Goal: Check status: Check status

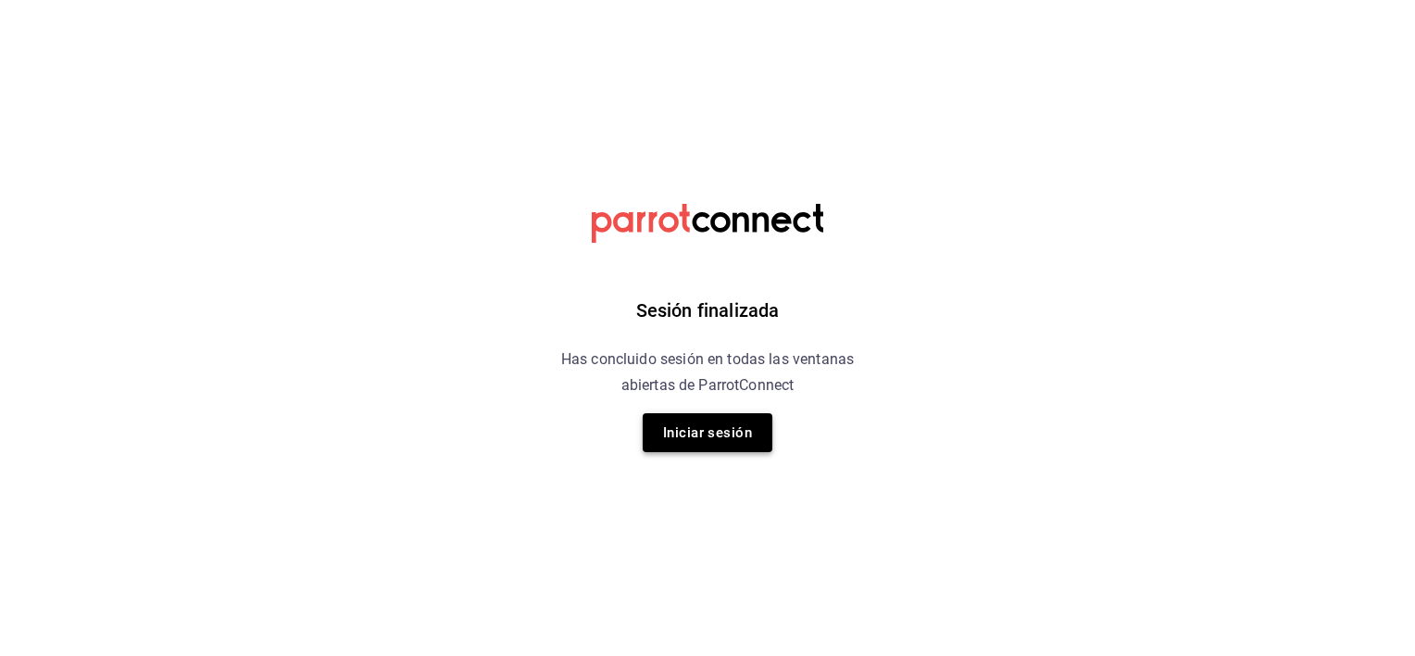
click at [710, 429] on button "Iniciar sesión" at bounding box center [708, 432] width 130 height 39
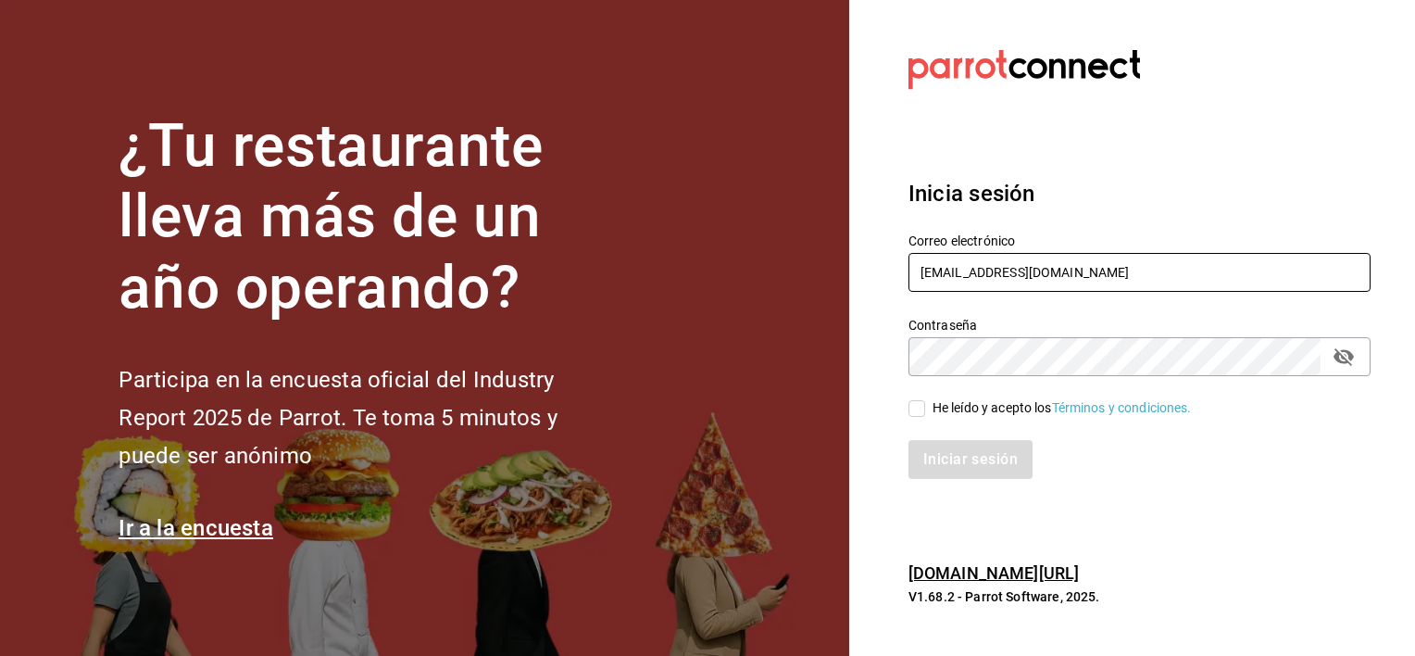
click at [1119, 267] on input "codevallarta@grupoalme.com" at bounding box center [1139, 272] width 462 height 39
type input "anima.pv@hotmail.com"
click at [912, 411] on input "He leído y acepto los Términos y condiciones." at bounding box center [916, 408] width 17 height 17
checkbox input "true"
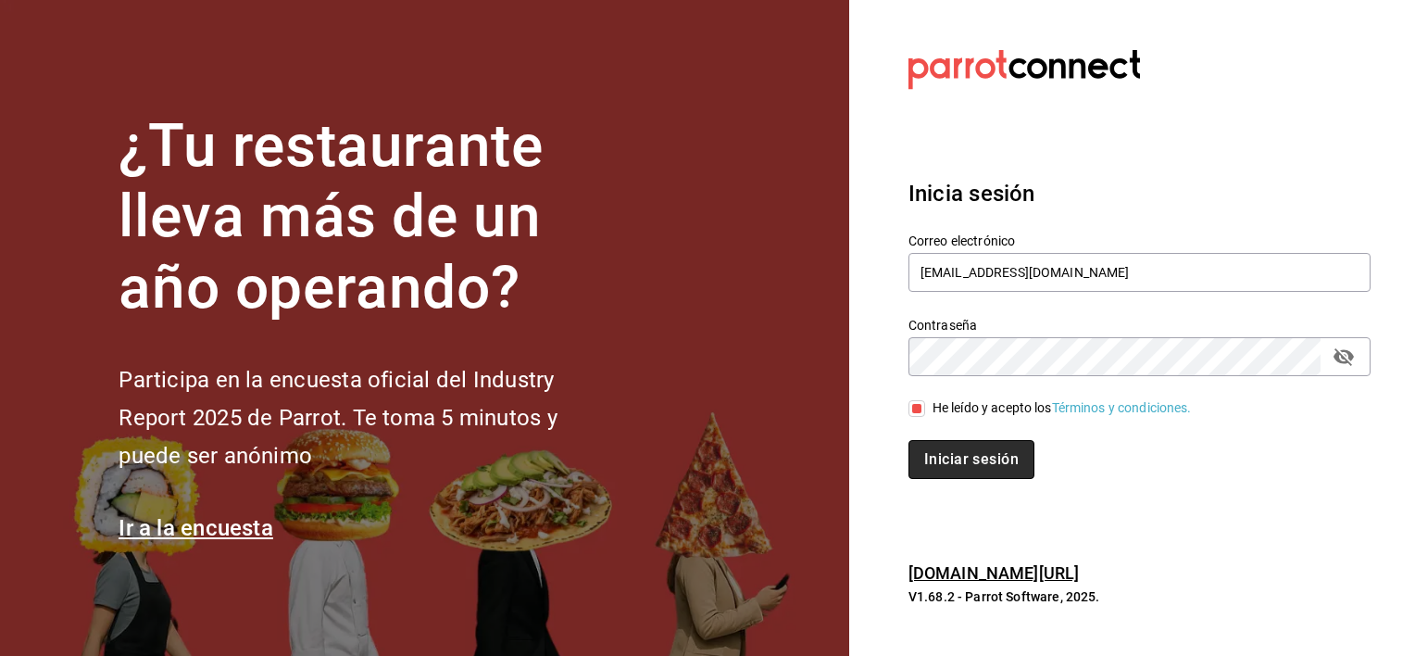
click at [930, 463] on button "Iniciar sesión" at bounding box center [971, 459] width 126 height 39
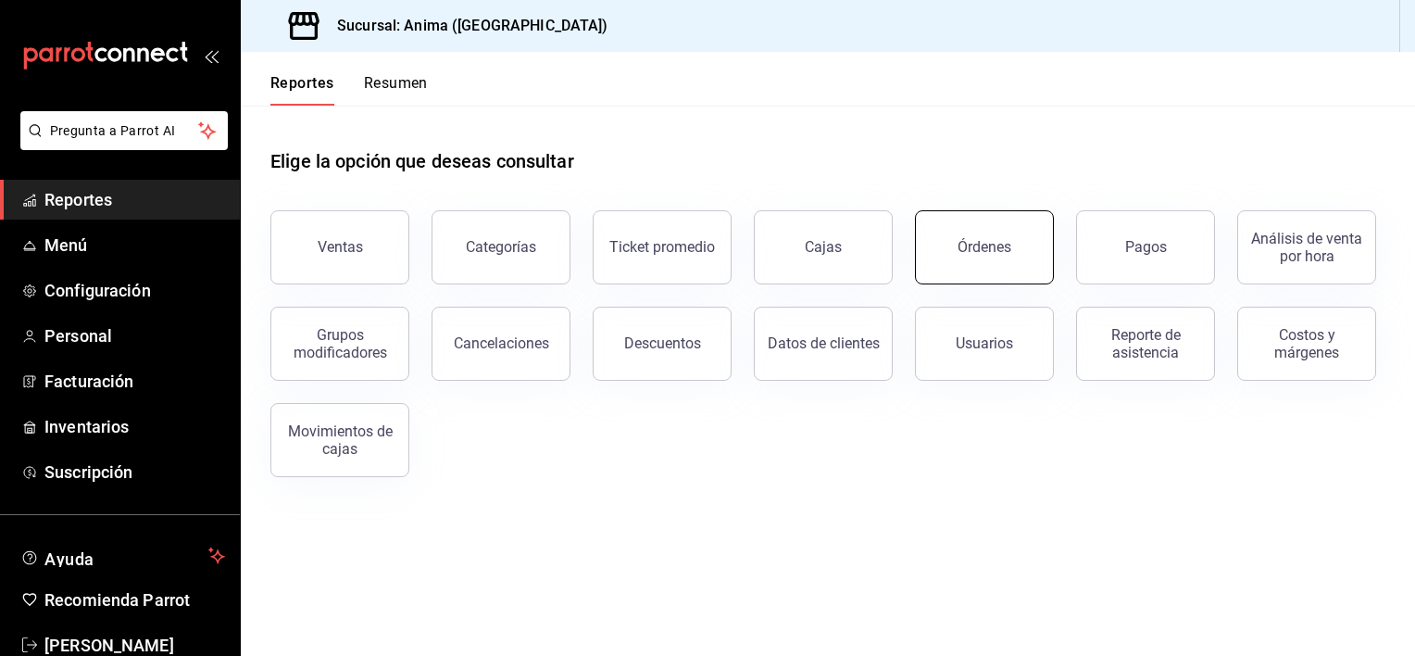
click at [1006, 244] on div "Órdenes" at bounding box center [984, 247] width 54 height 18
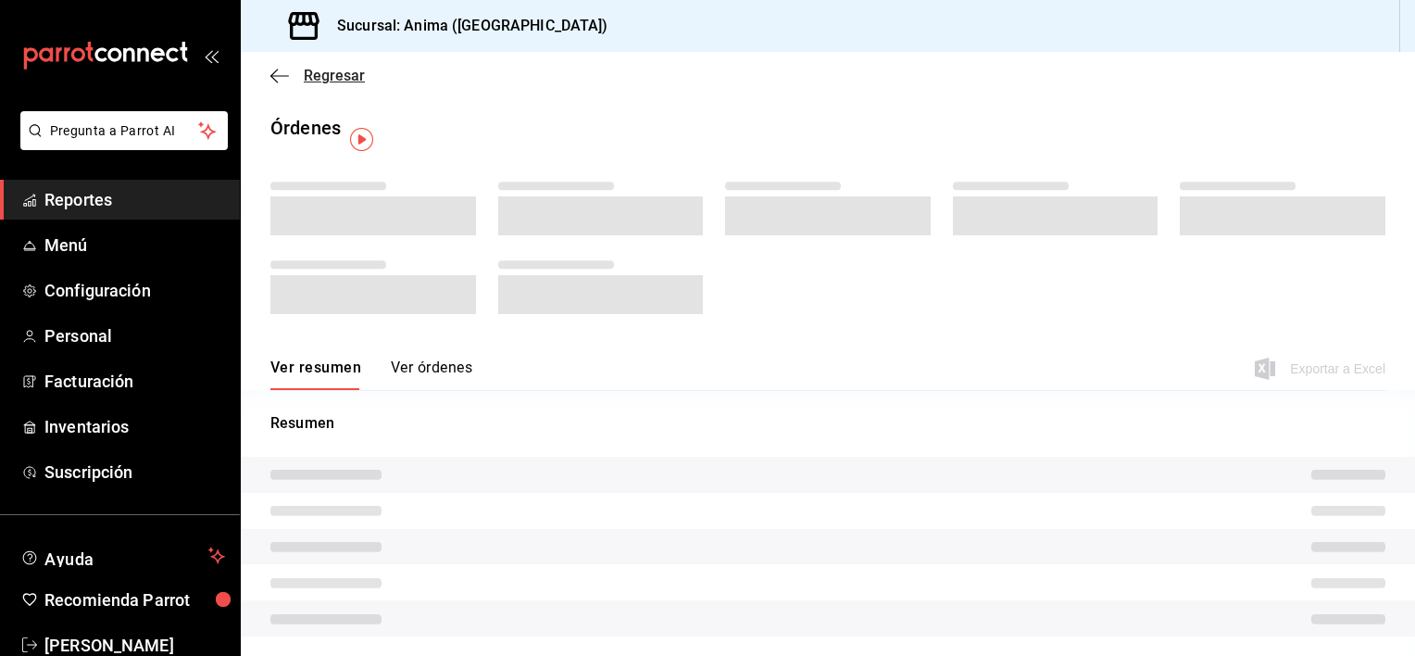
click at [337, 78] on span "Regresar" at bounding box center [334, 76] width 61 height 18
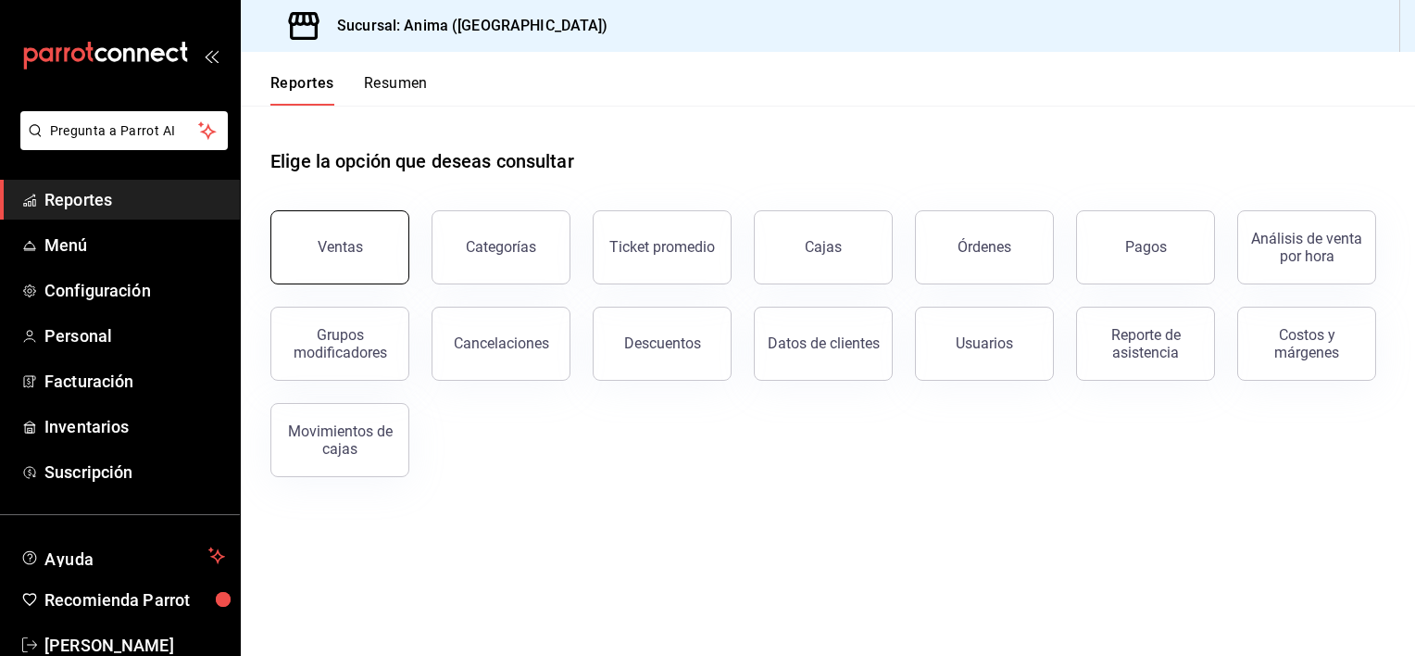
click at [379, 244] on button "Ventas" at bounding box center [339, 247] width 139 height 74
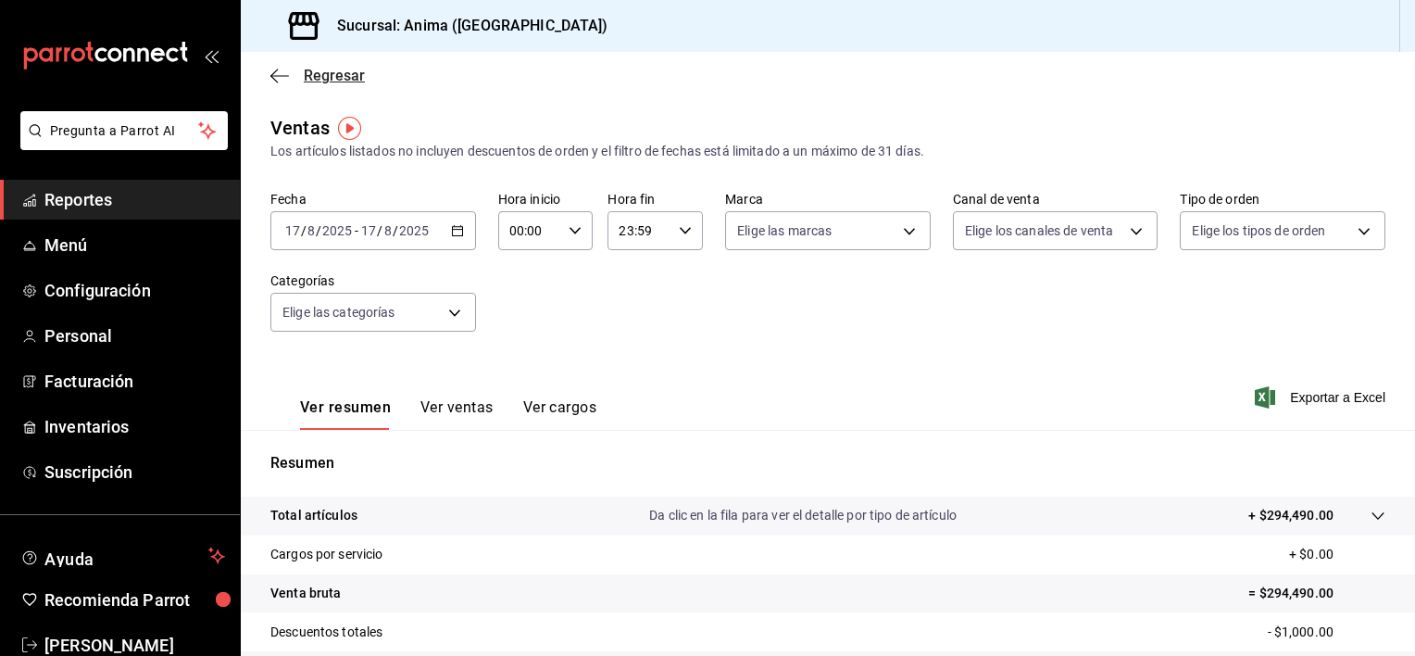
click at [329, 70] on span "Regresar" at bounding box center [334, 76] width 61 height 18
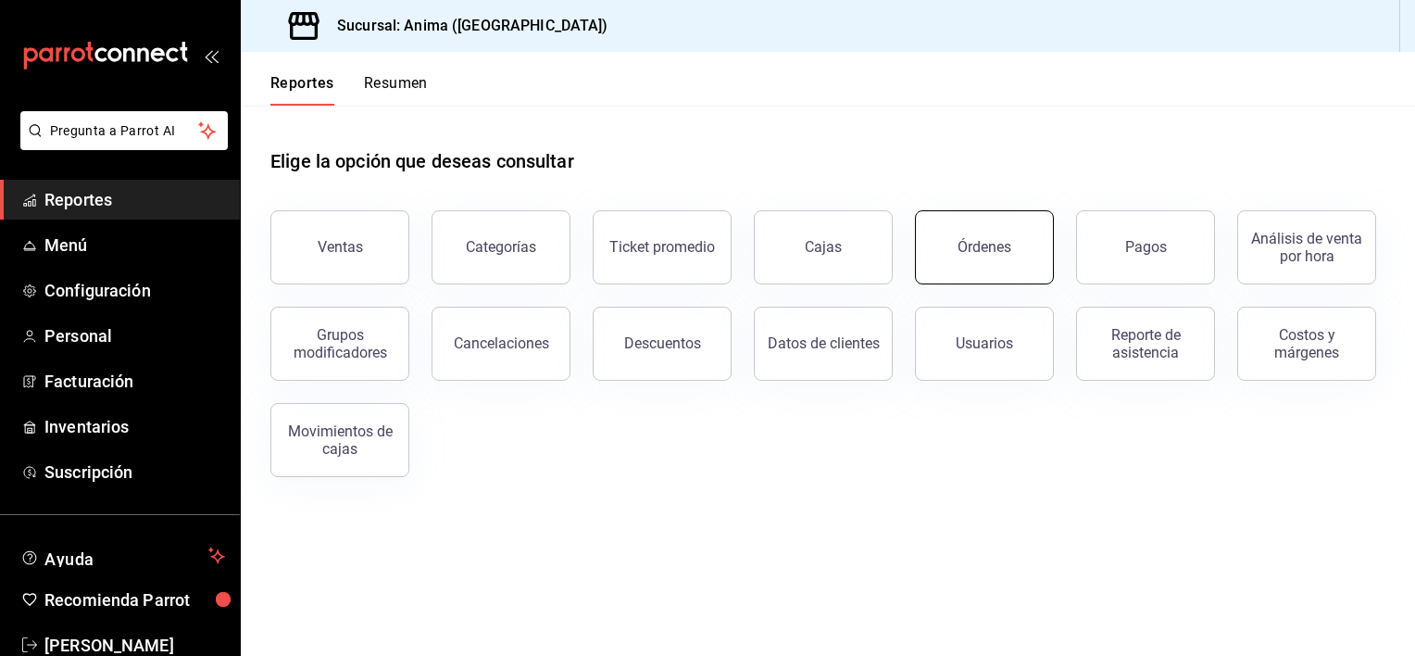
click at [1015, 239] on button "Órdenes" at bounding box center [984, 247] width 139 height 74
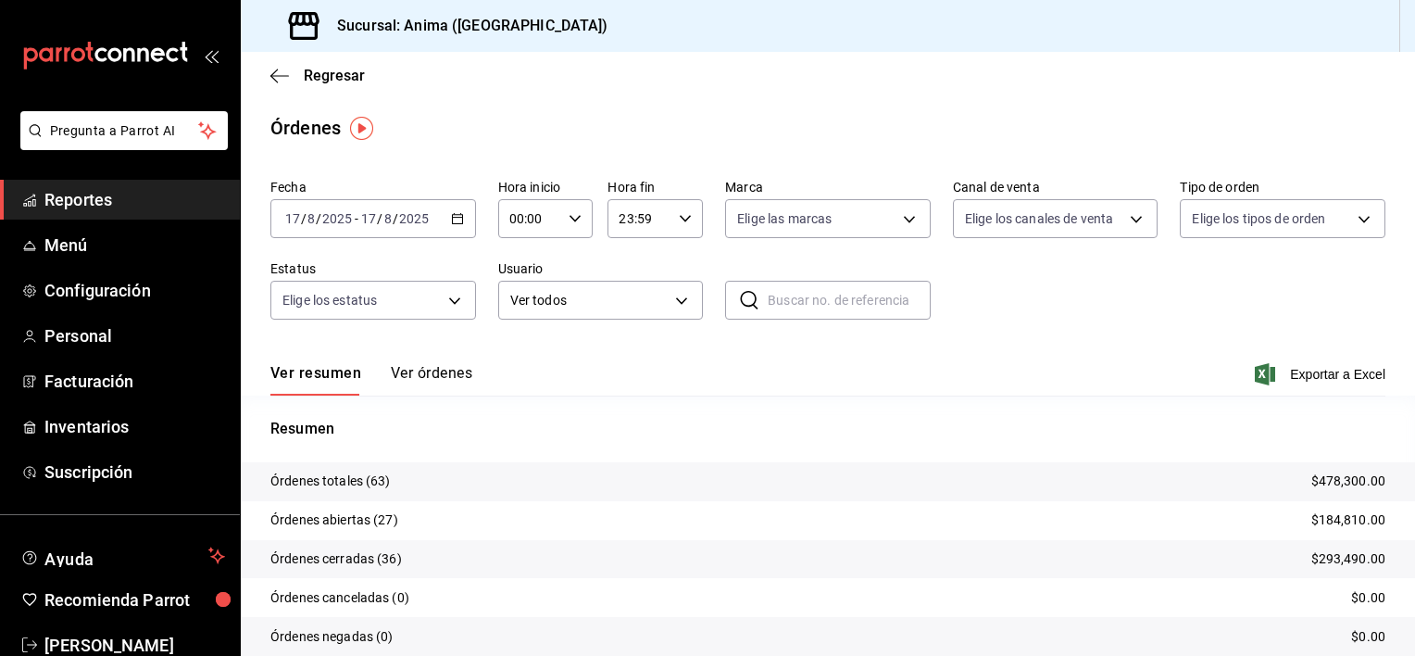
click at [413, 371] on button "Ver órdenes" at bounding box center [431, 379] width 81 height 31
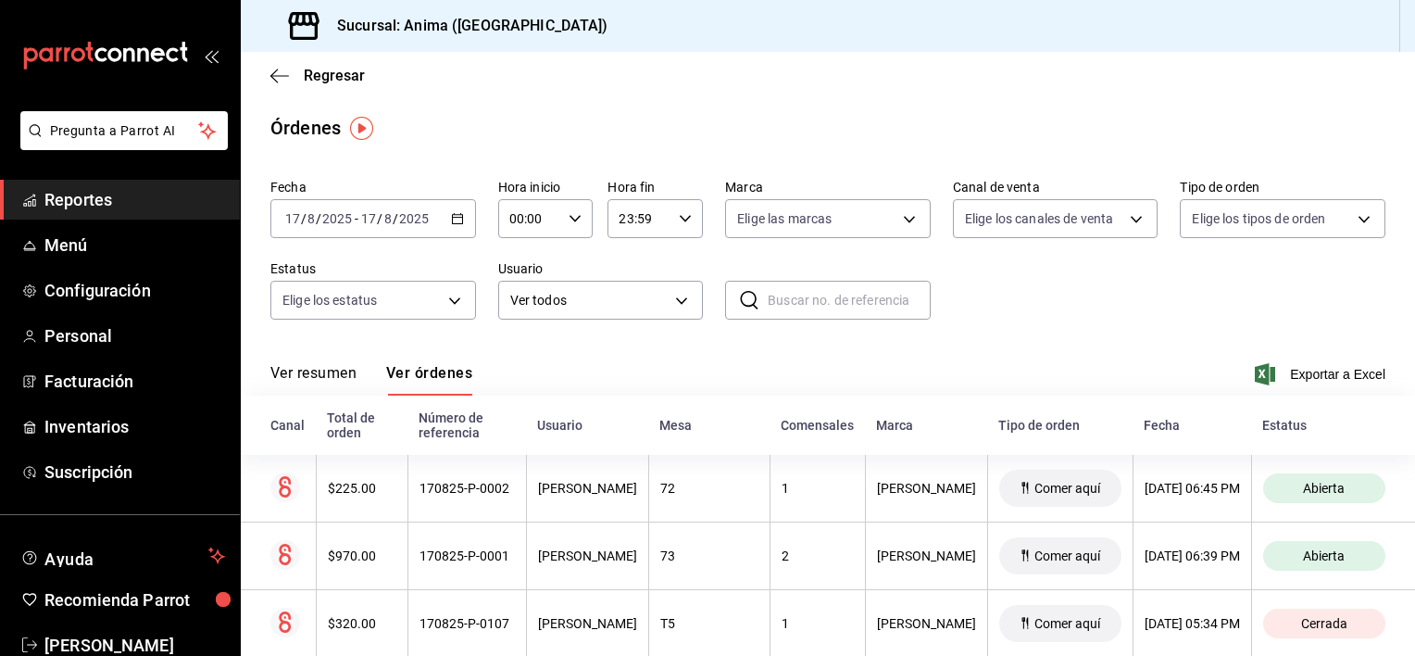
click at [349, 368] on button "Ver resumen" at bounding box center [313, 379] width 86 height 31
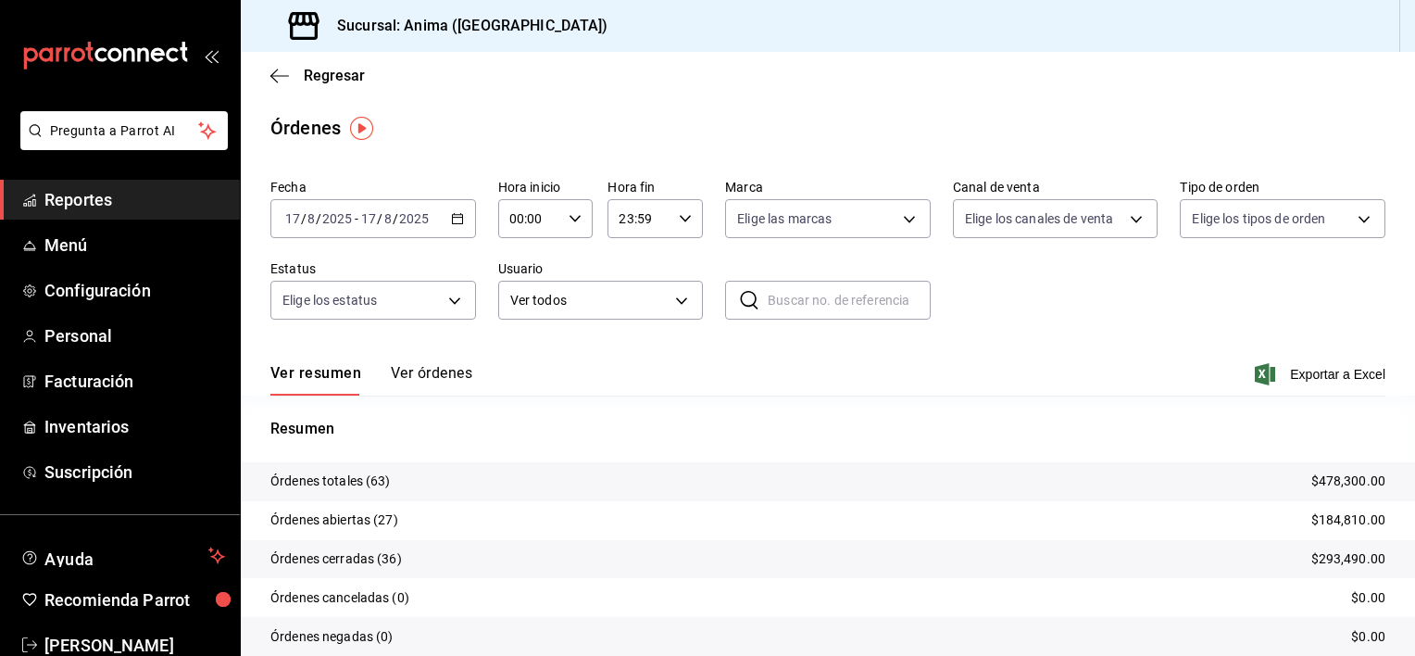
click at [433, 385] on button "Ver órdenes" at bounding box center [431, 379] width 81 height 31
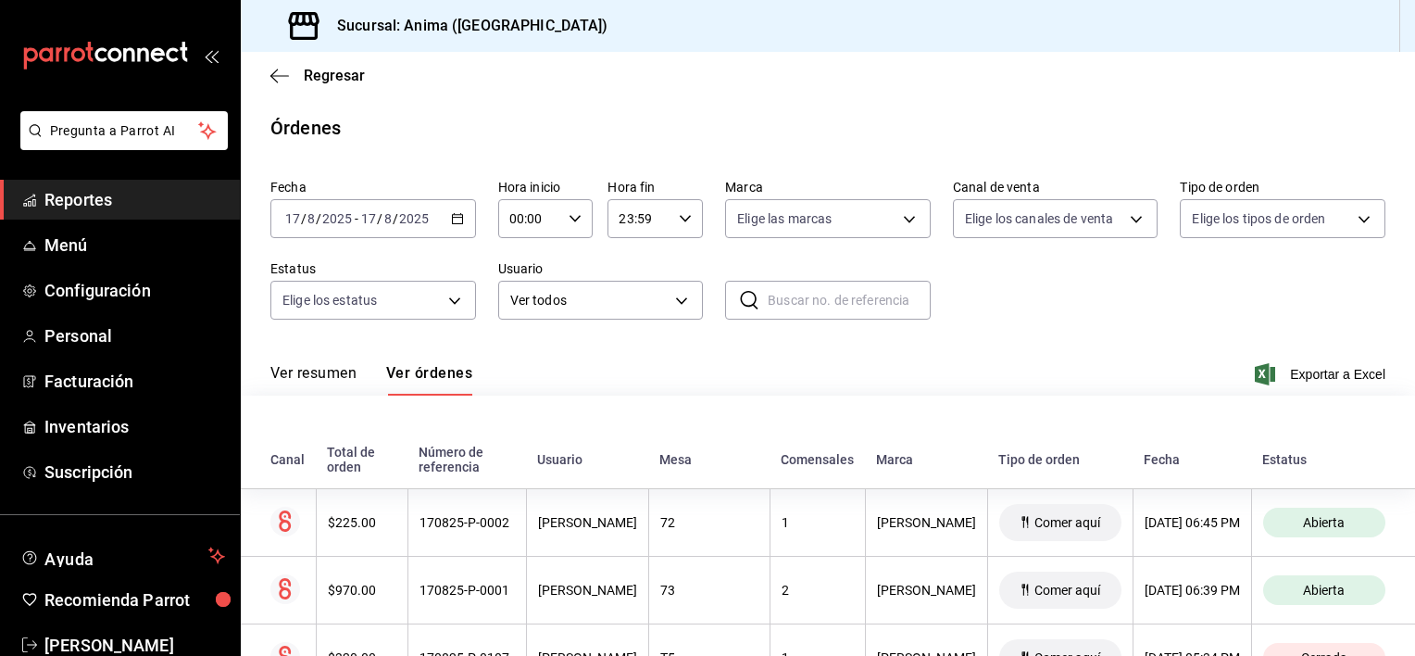
scroll to position [1922, 0]
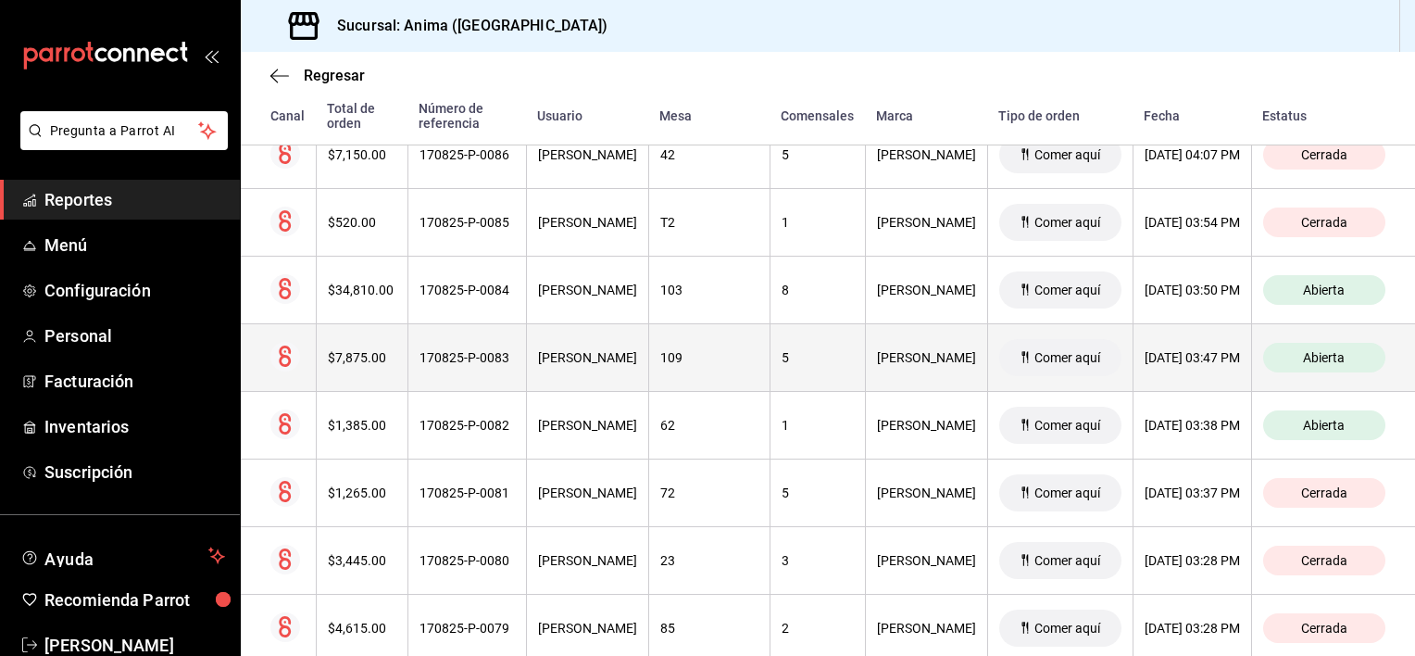
click at [637, 350] on div "EDWING GONZALEZ" at bounding box center [587, 357] width 99 height 15
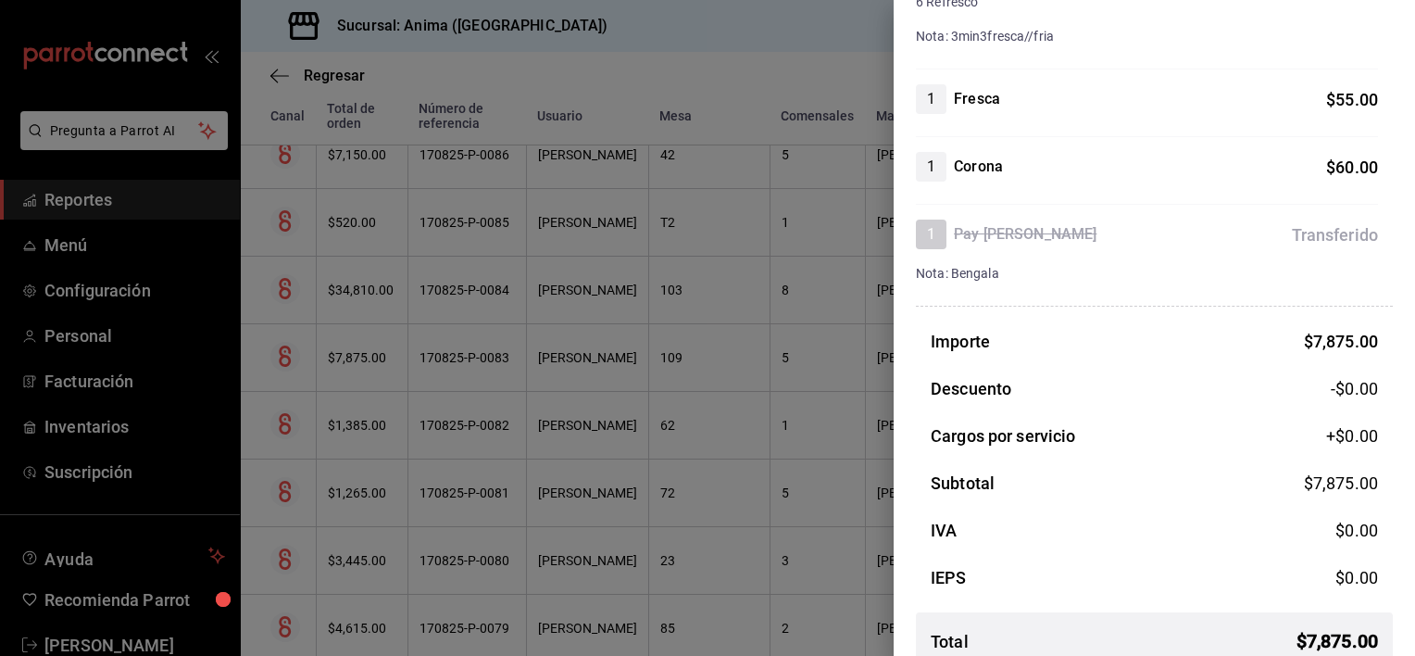
scroll to position [1208, 0]
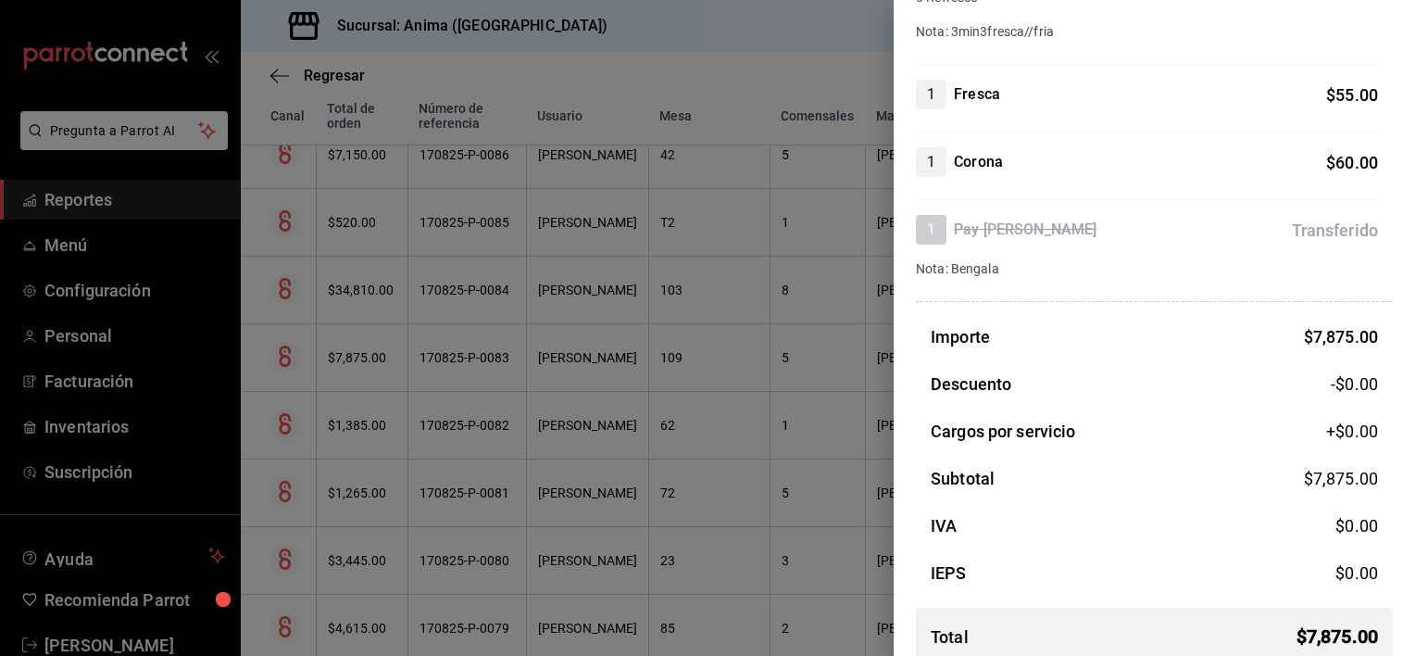
click at [790, 406] on div at bounding box center [707, 328] width 1415 height 656
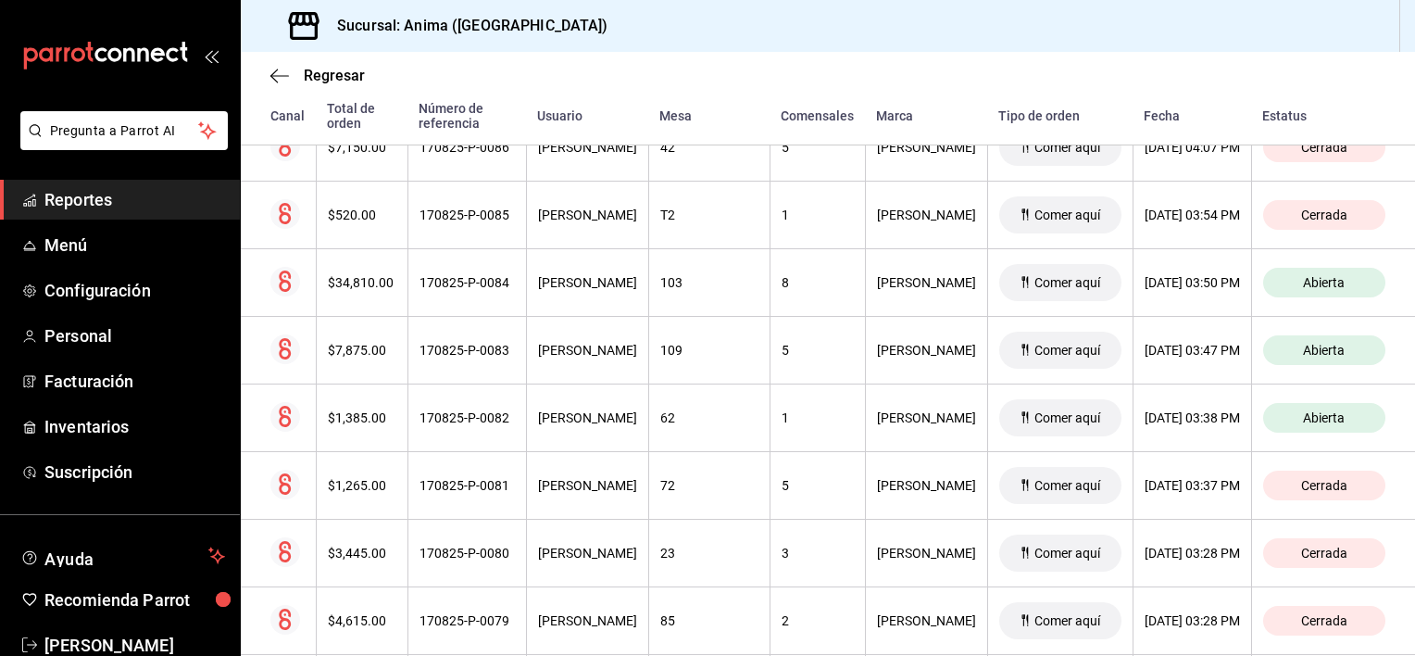
scroll to position [3143, 0]
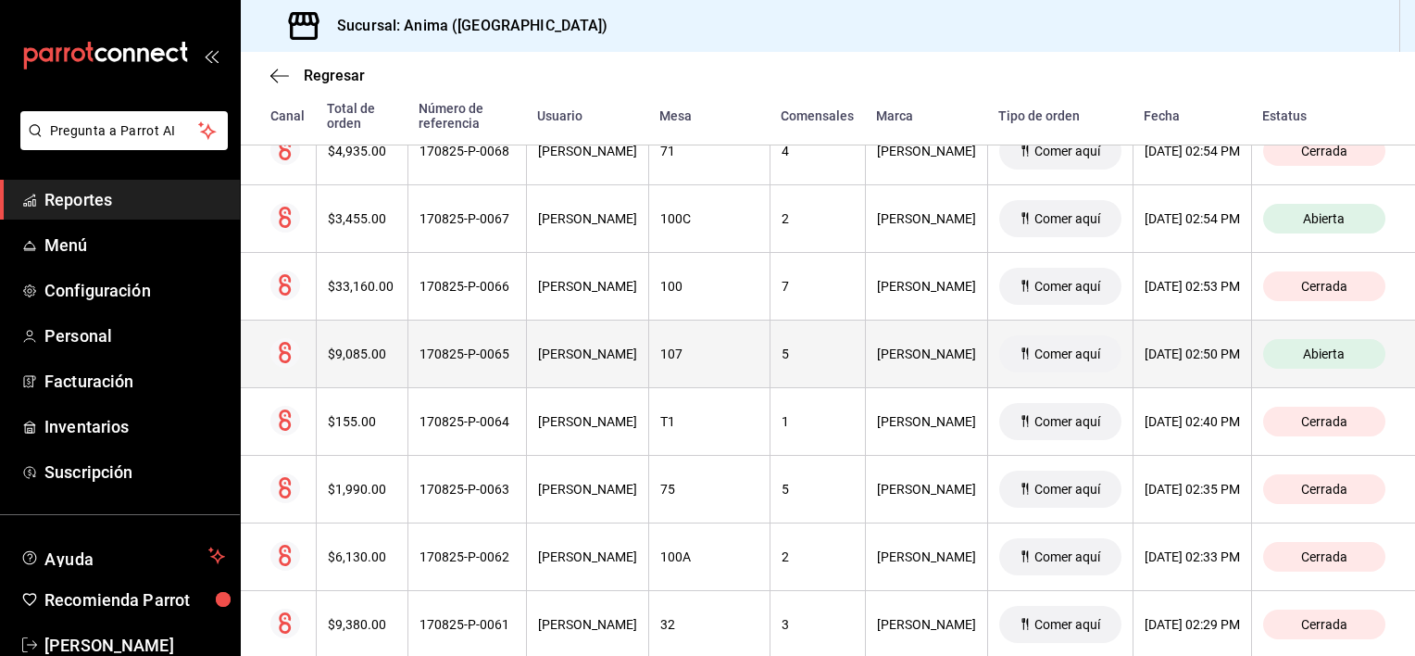
click at [1027, 346] on span "Comer aquí" at bounding box center [1067, 353] width 81 height 15
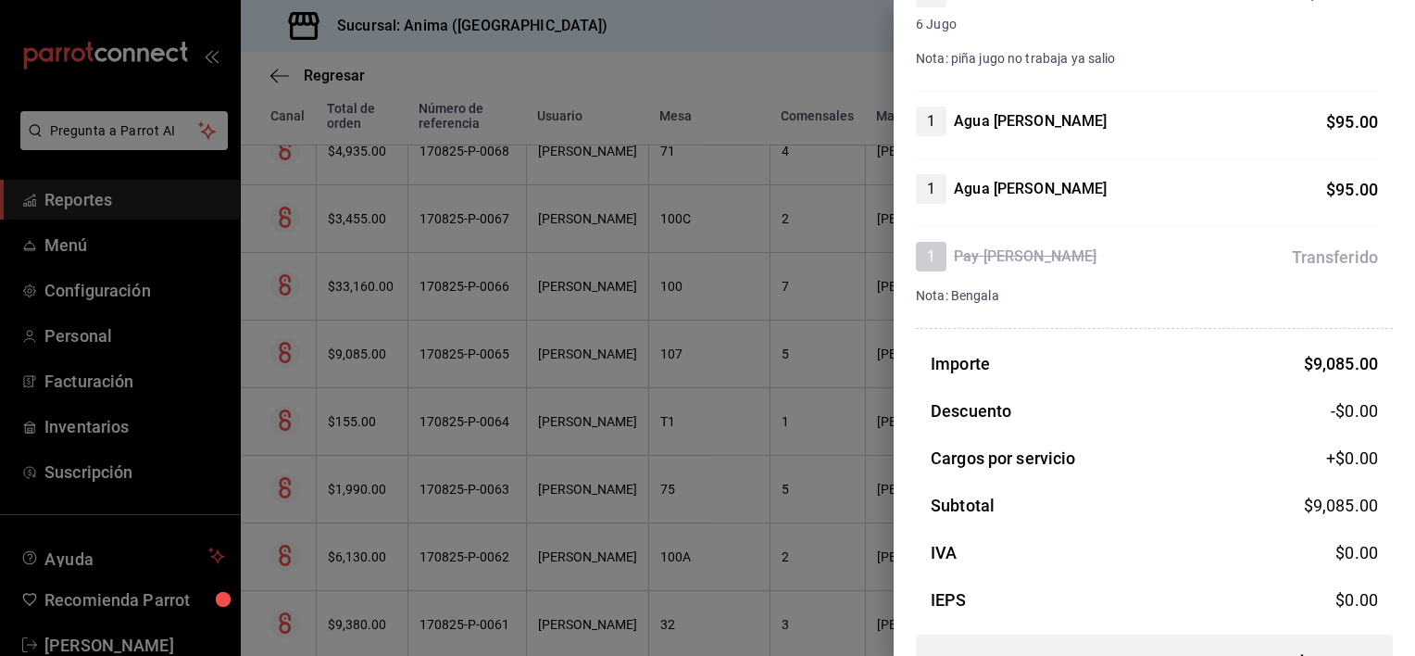
scroll to position [689, 0]
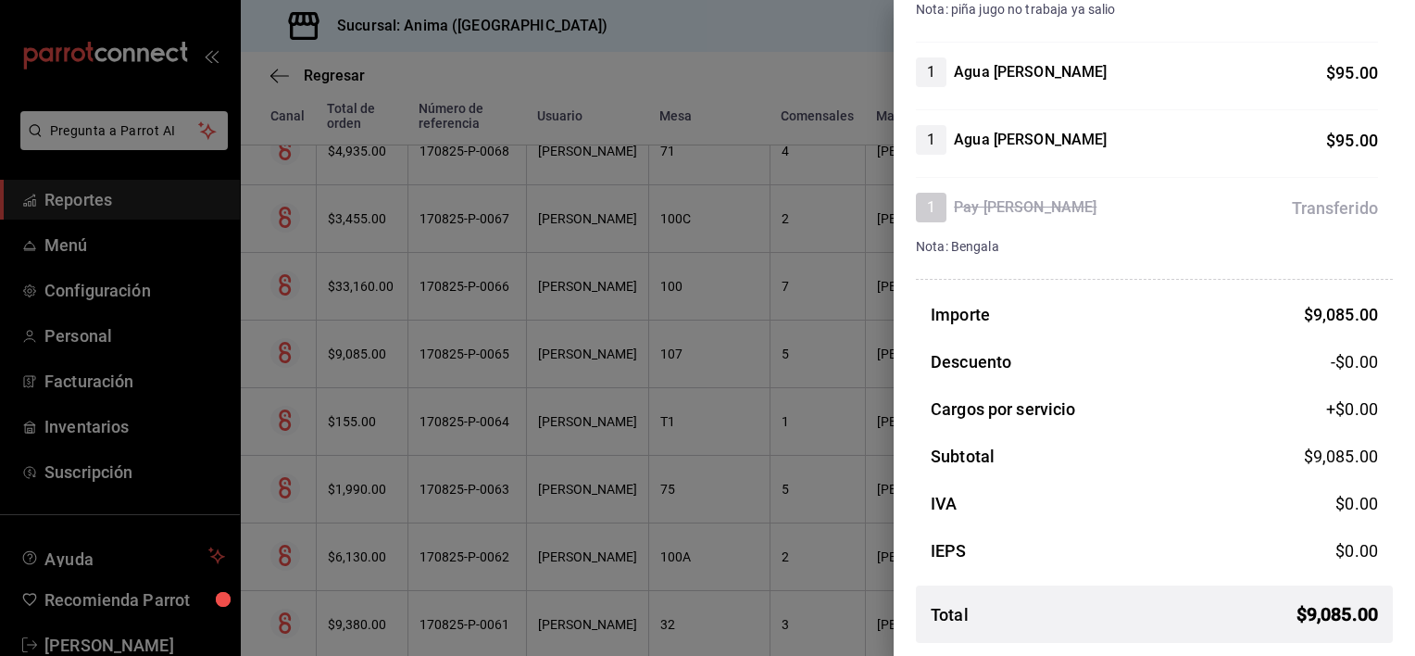
click at [642, 382] on div at bounding box center [707, 328] width 1415 height 656
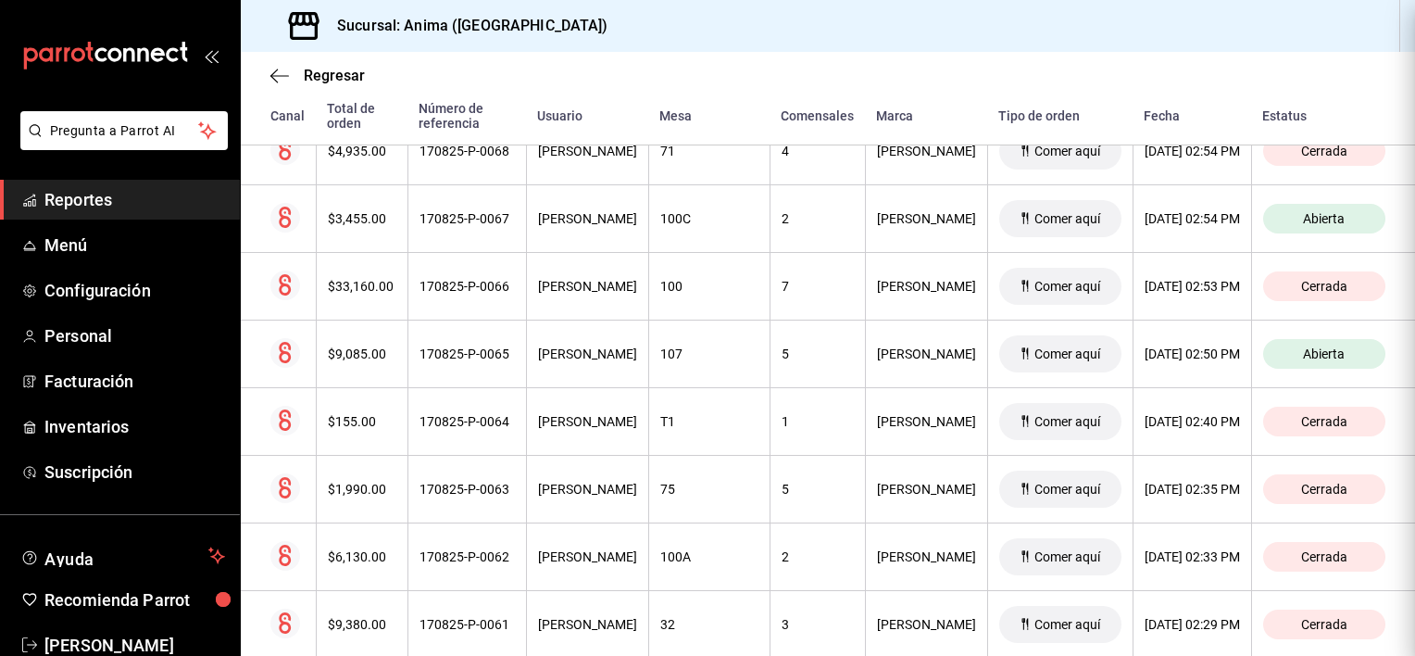
scroll to position [0, 0]
click at [323, 81] on span "Regresar" at bounding box center [334, 76] width 61 height 18
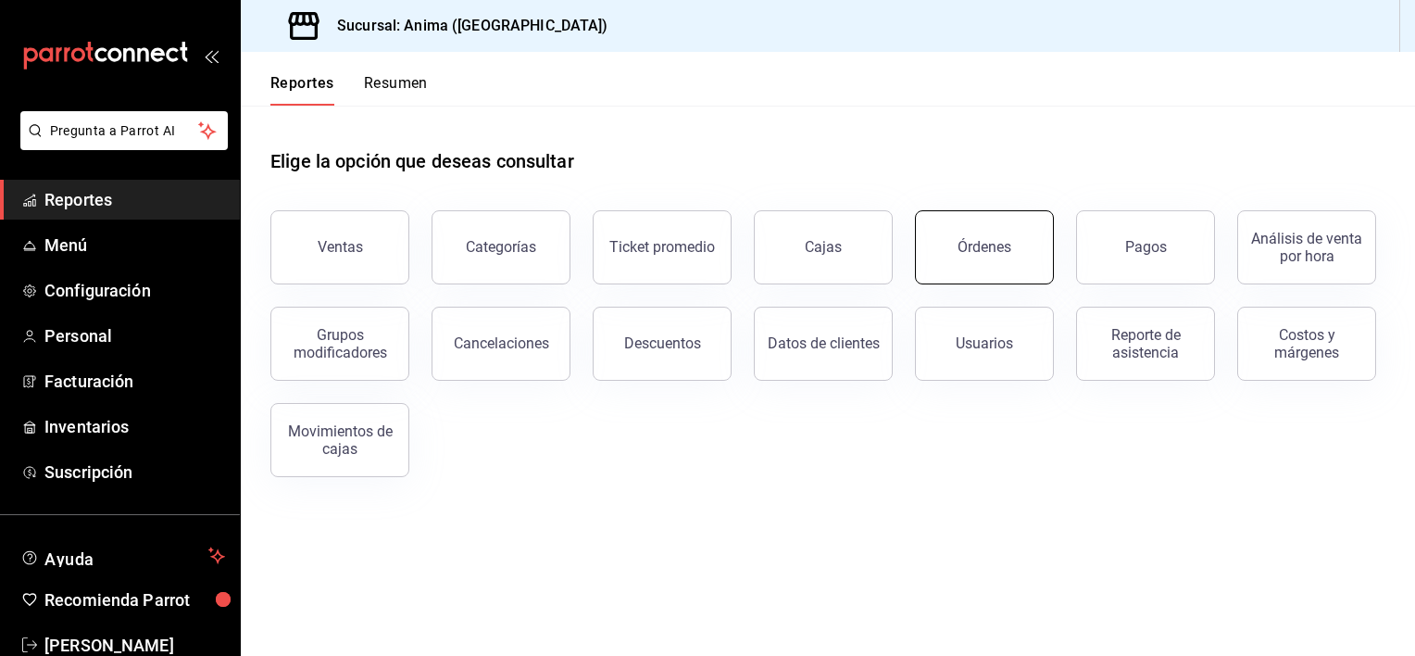
click at [956, 244] on button "Órdenes" at bounding box center [984, 247] width 139 height 74
